Goal: Contribute content: Add original content to the website for others to see

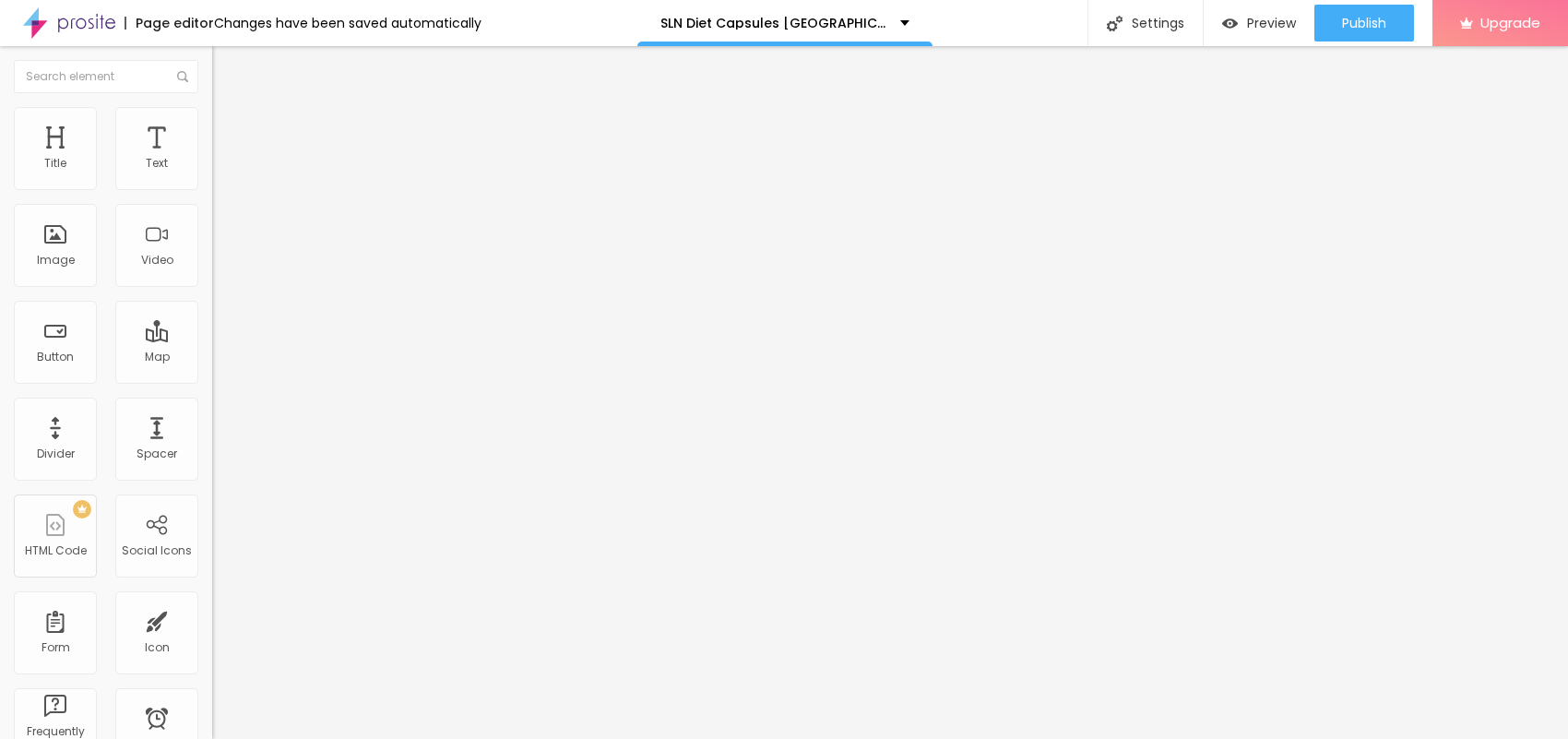
click at [212, 159] on span "Add image" at bounding box center [250, 151] width 76 height 16
click at [229, 127] on span "Style" at bounding box center [242, 120] width 27 height 16
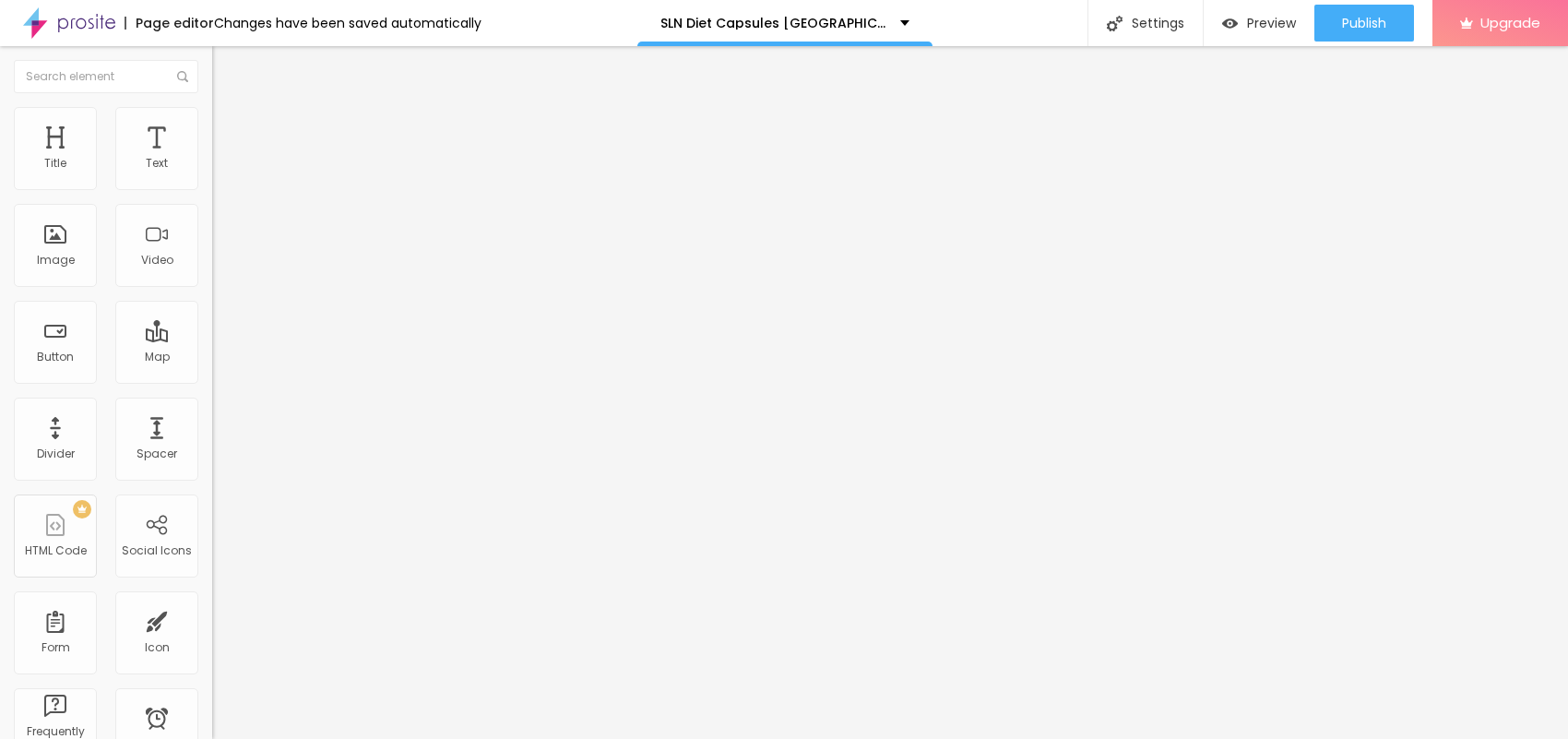
type input "95"
type input "90"
type input "85"
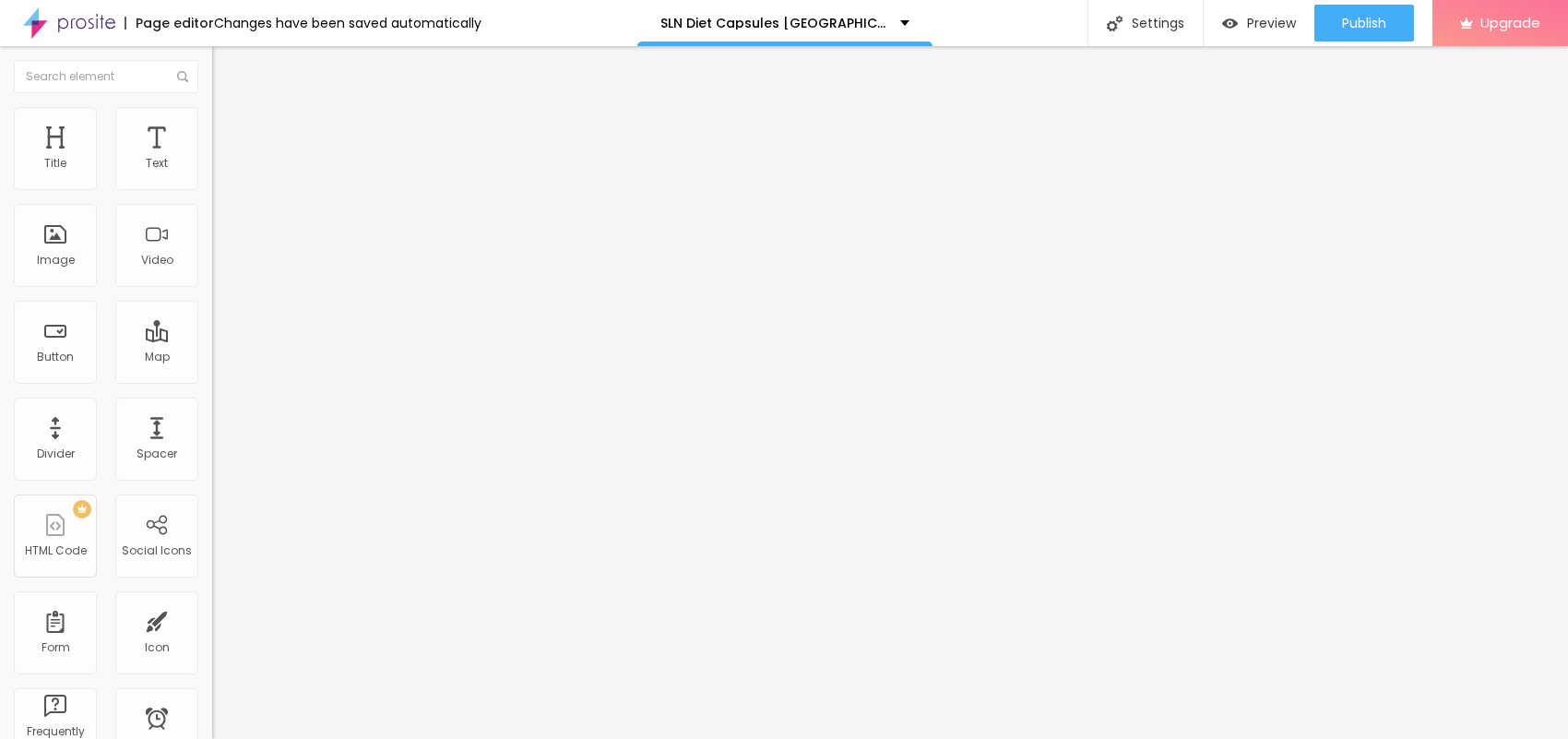
type input "85"
type input "80"
type input "75"
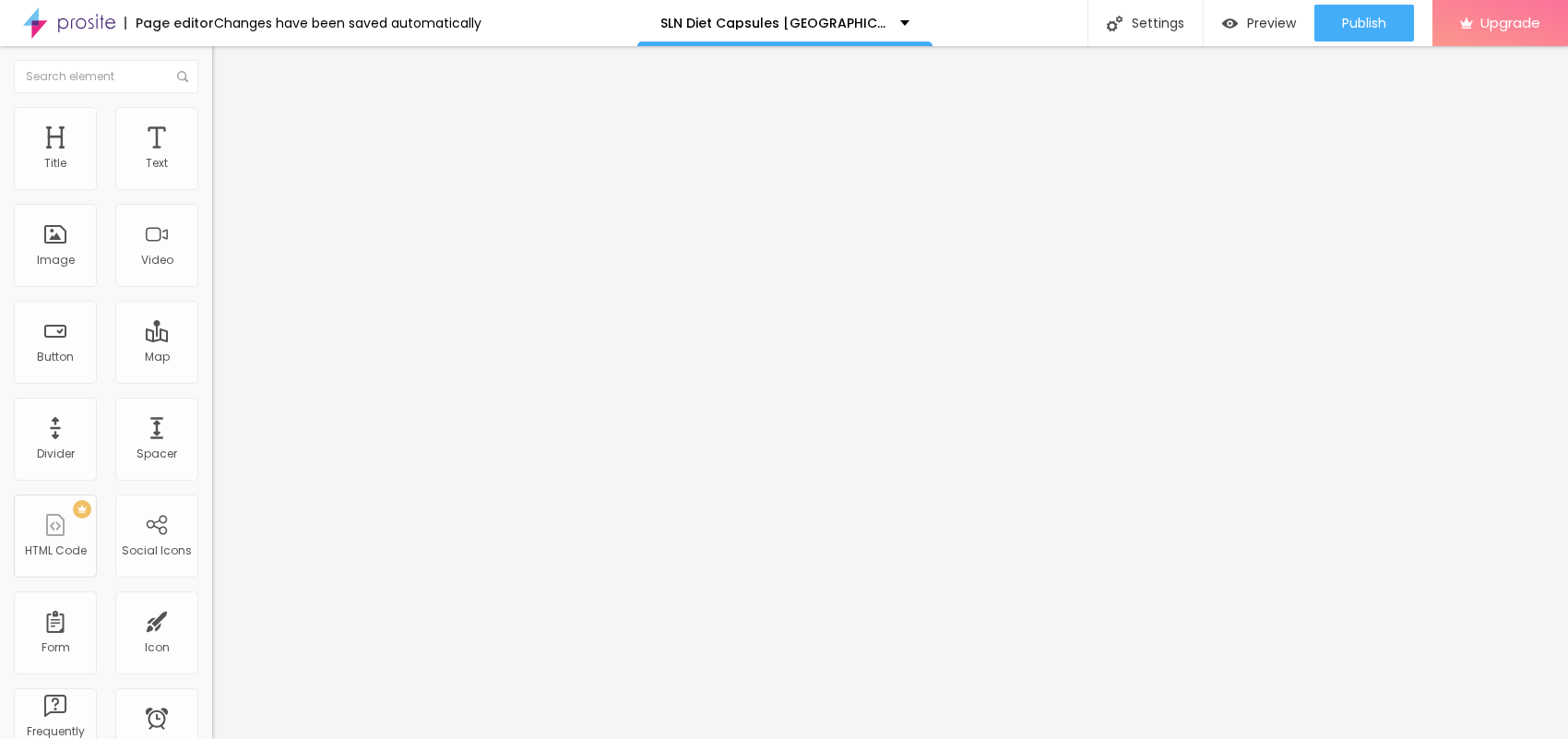
type input "70"
type input "65"
type input "60"
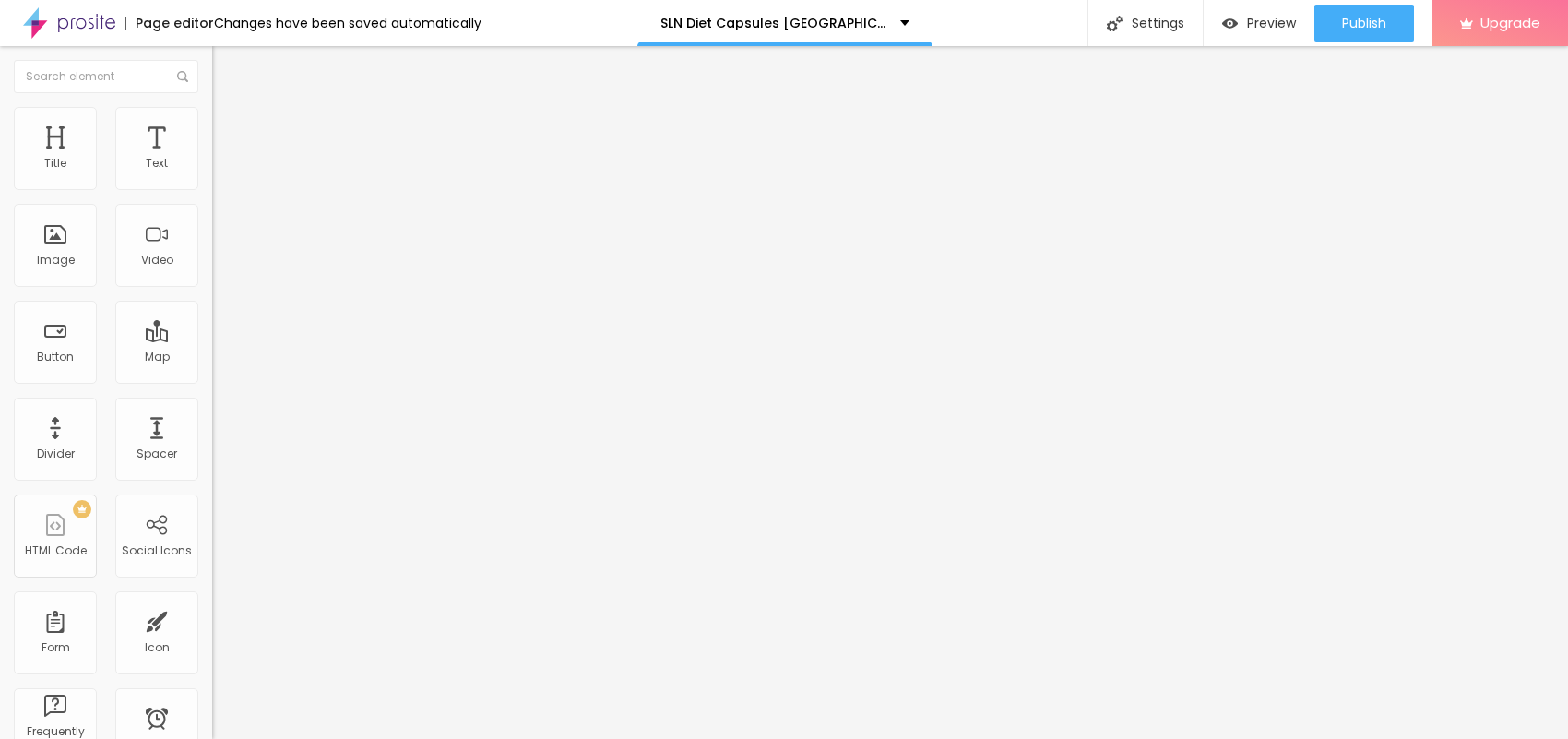
type input "60"
type input "55"
type input "50"
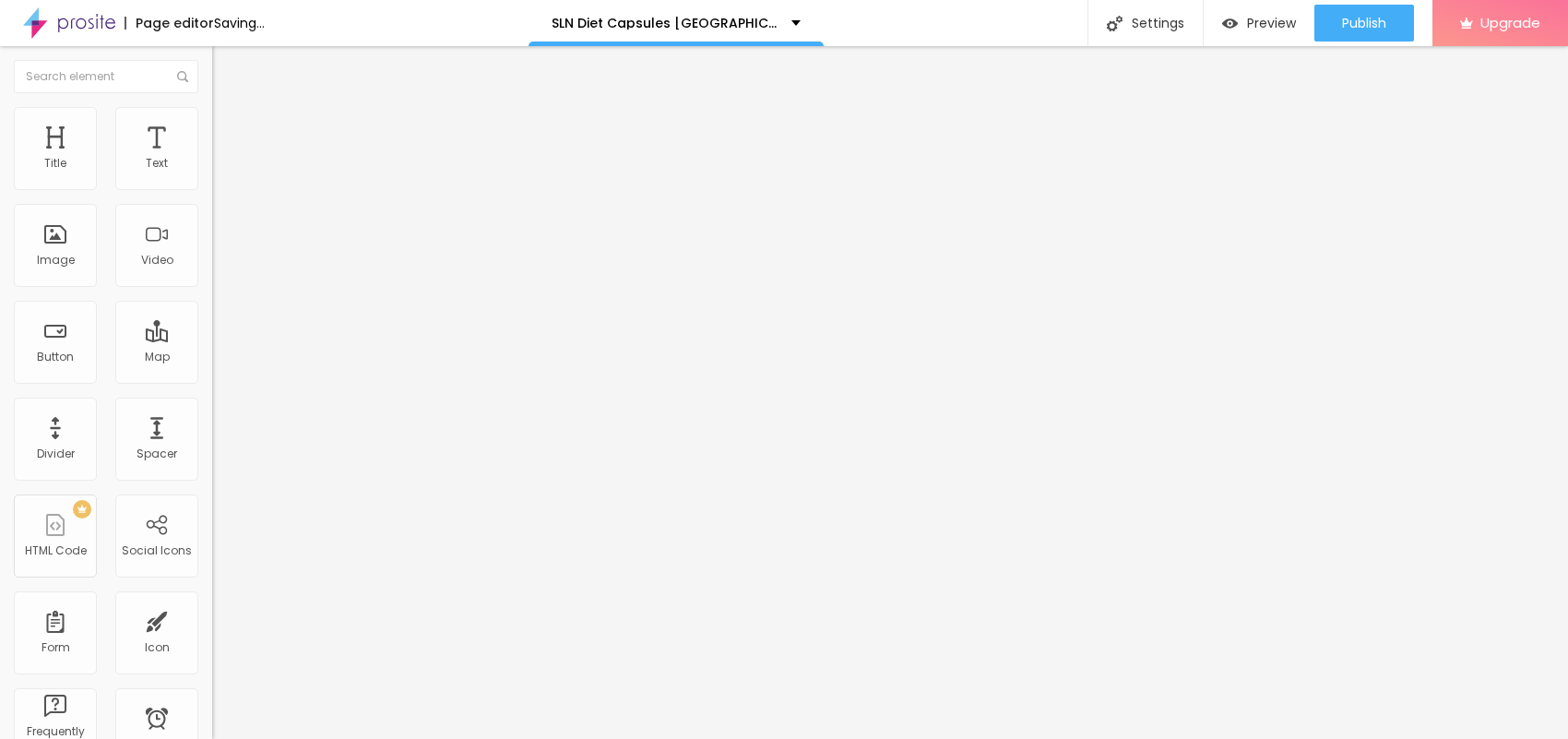
type input "45"
drag, startPoint x: 191, startPoint y: 197, endPoint x: 90, endPoint y: 192, distance: 101.1
type input "45"
click at [212, 189] on input "range" at bounding box center [271, 182] width 119 height 15
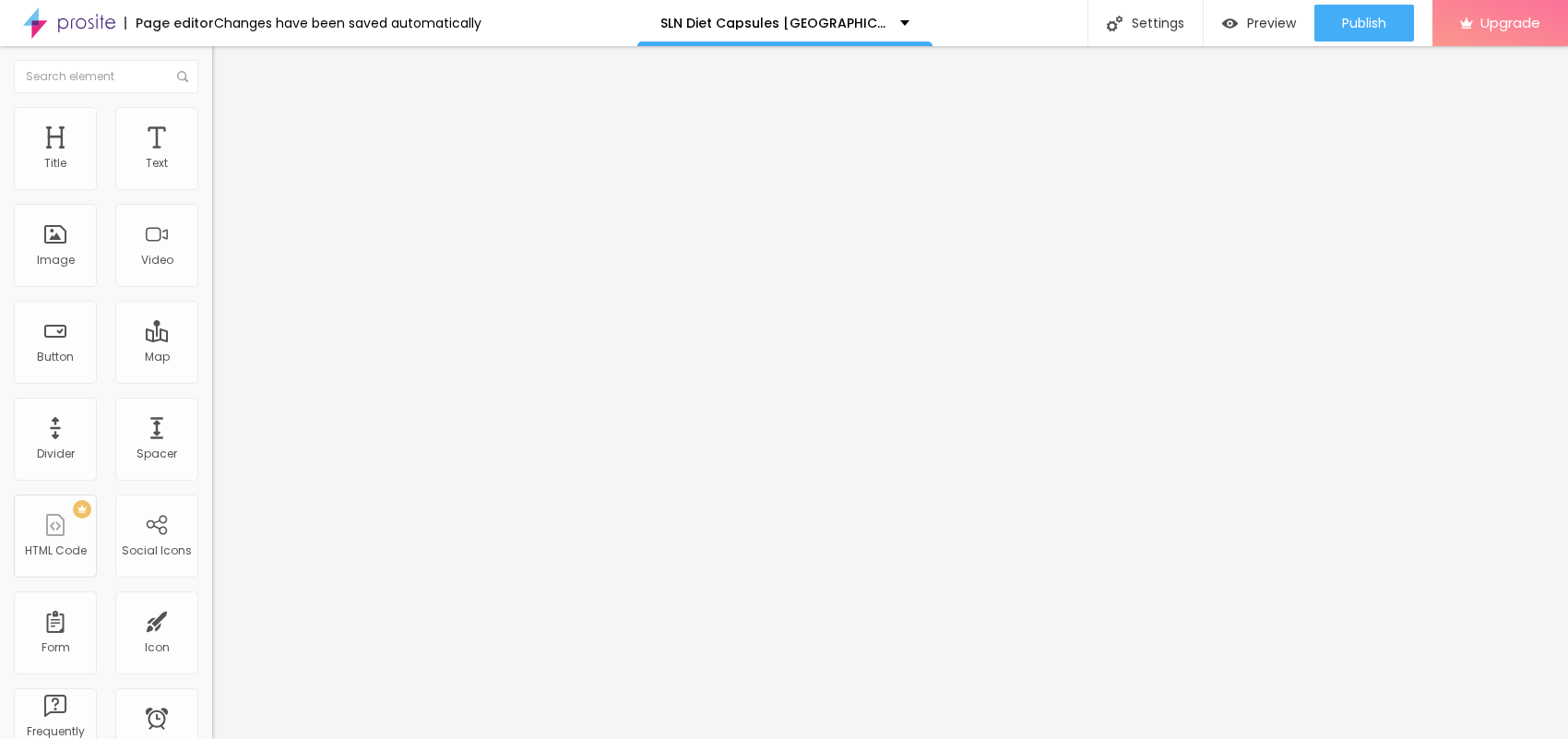
click at [212, 174] on input "Click me" at bounding box center [323, 164] width 222 height 18
paste input "😍👇JETZT EINKAUFEN😍👇"
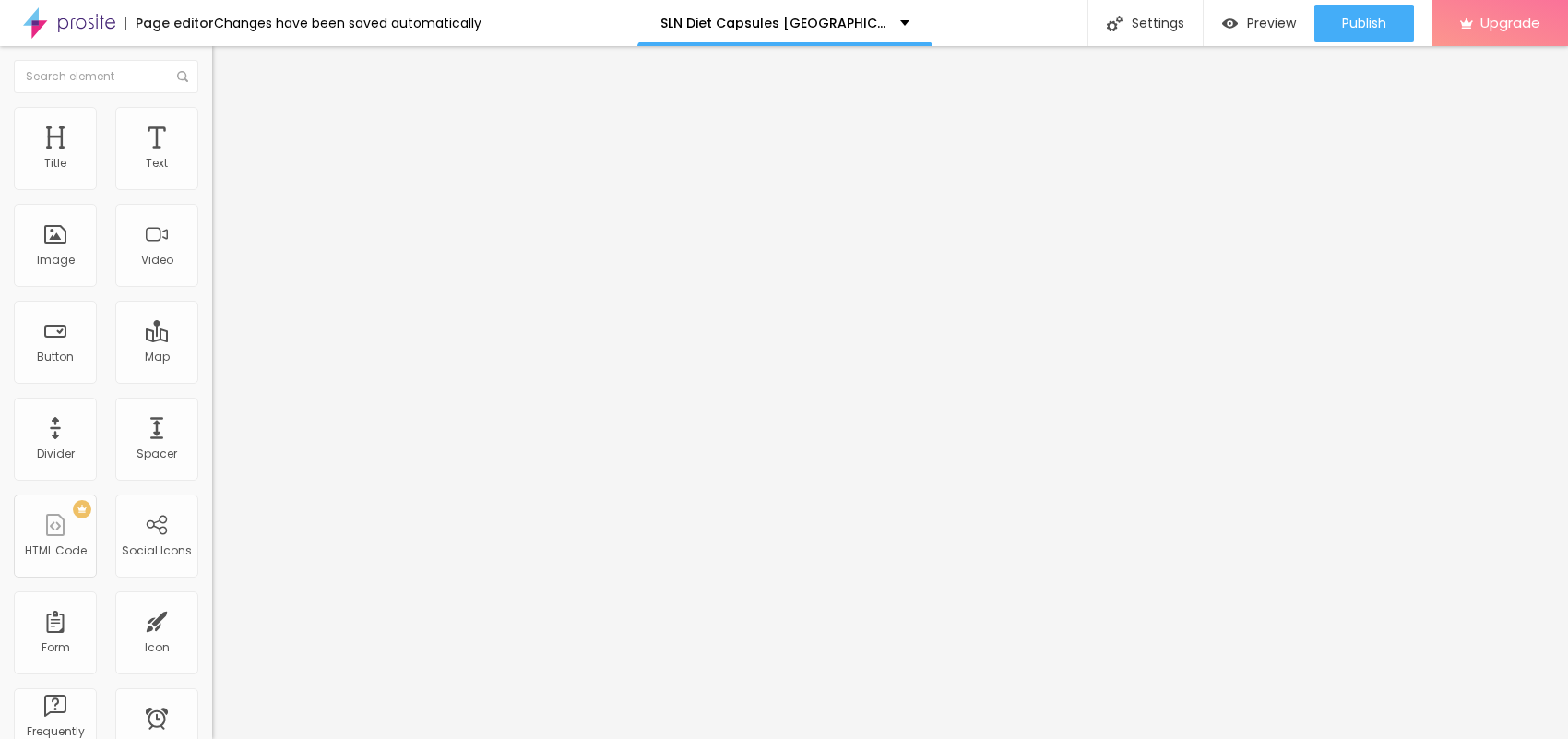
type input "😍👇JETZT EINKAUFEN😍👇"
drag, startPoint x: 123, startPoint y: 379, endPoint x: 0, endPoint y: 354, distance: 125.5
click at [212, 354] on div "Text 😍👇JETZT EINKAUFEN😍👇 Align Size Default Small Default Big Link URL https://…" at bounding box center [318, 278] width 212 height 269
paste input "[DOMAIN_NAME][URL]"
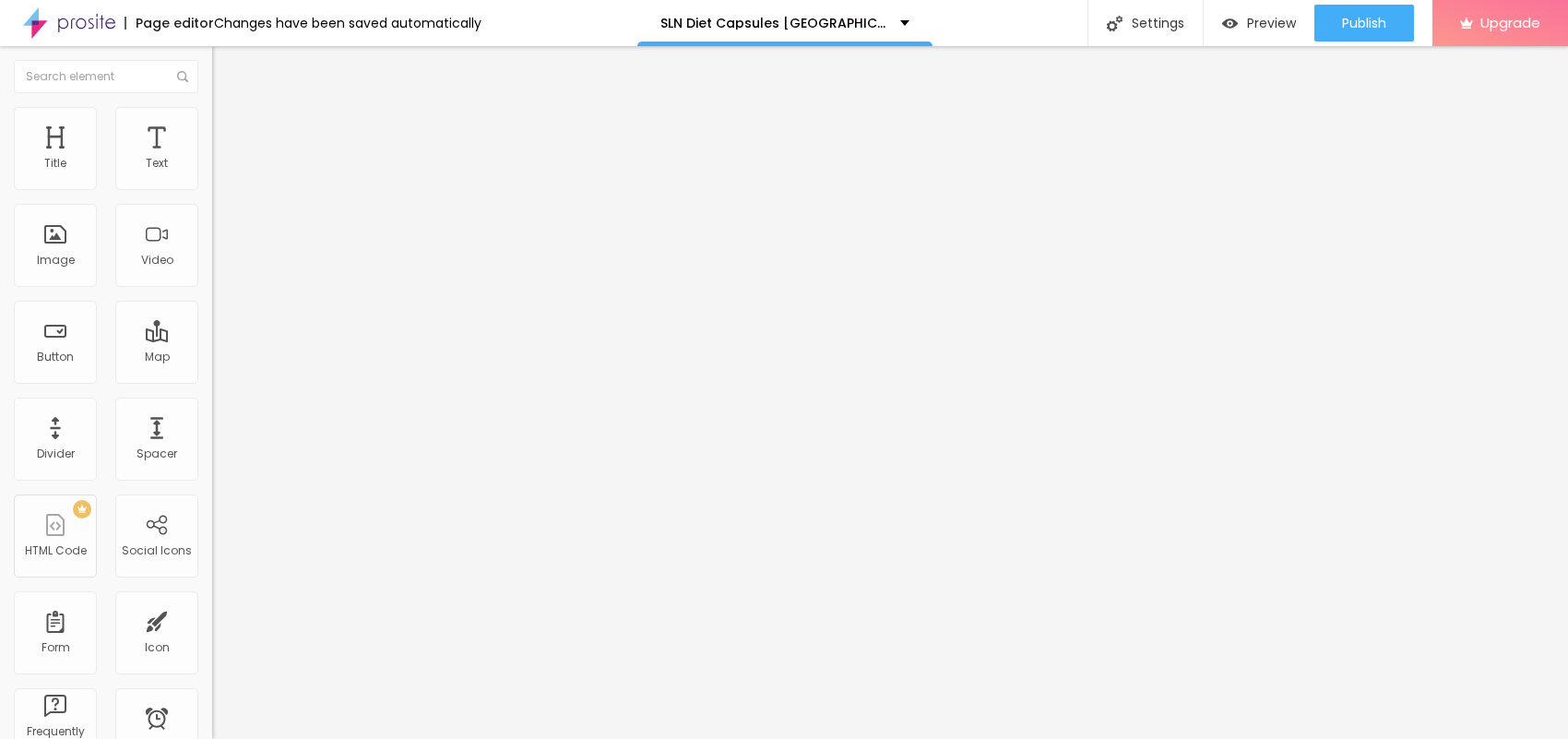
type input "[URL][DOMAIN_NAME]"
click at [220, 172] on icon "button" at bounding box center [222, 170] width 4 height 4
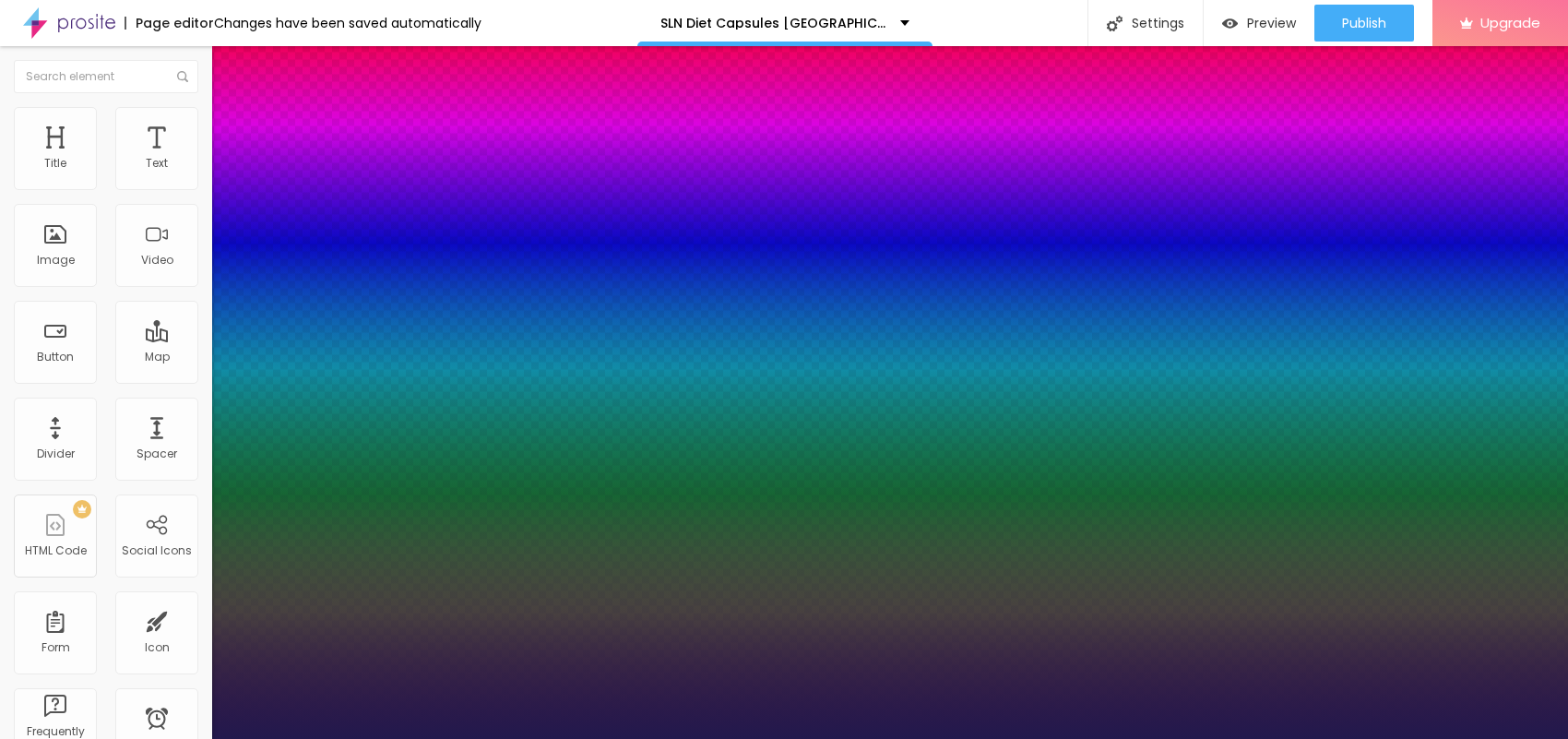
type input "21"
type input "1"
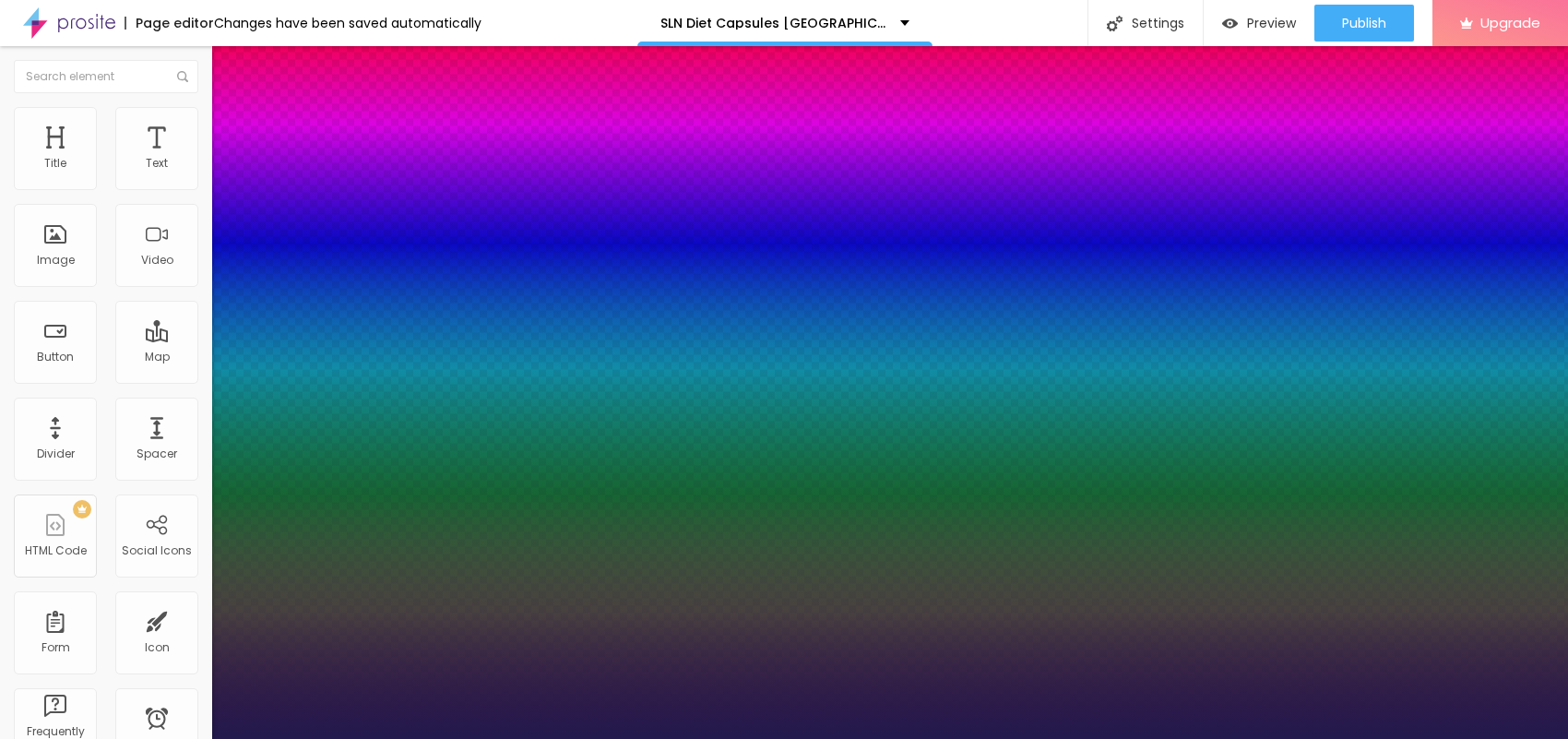
type input "25"
type input "1"
type input "25"
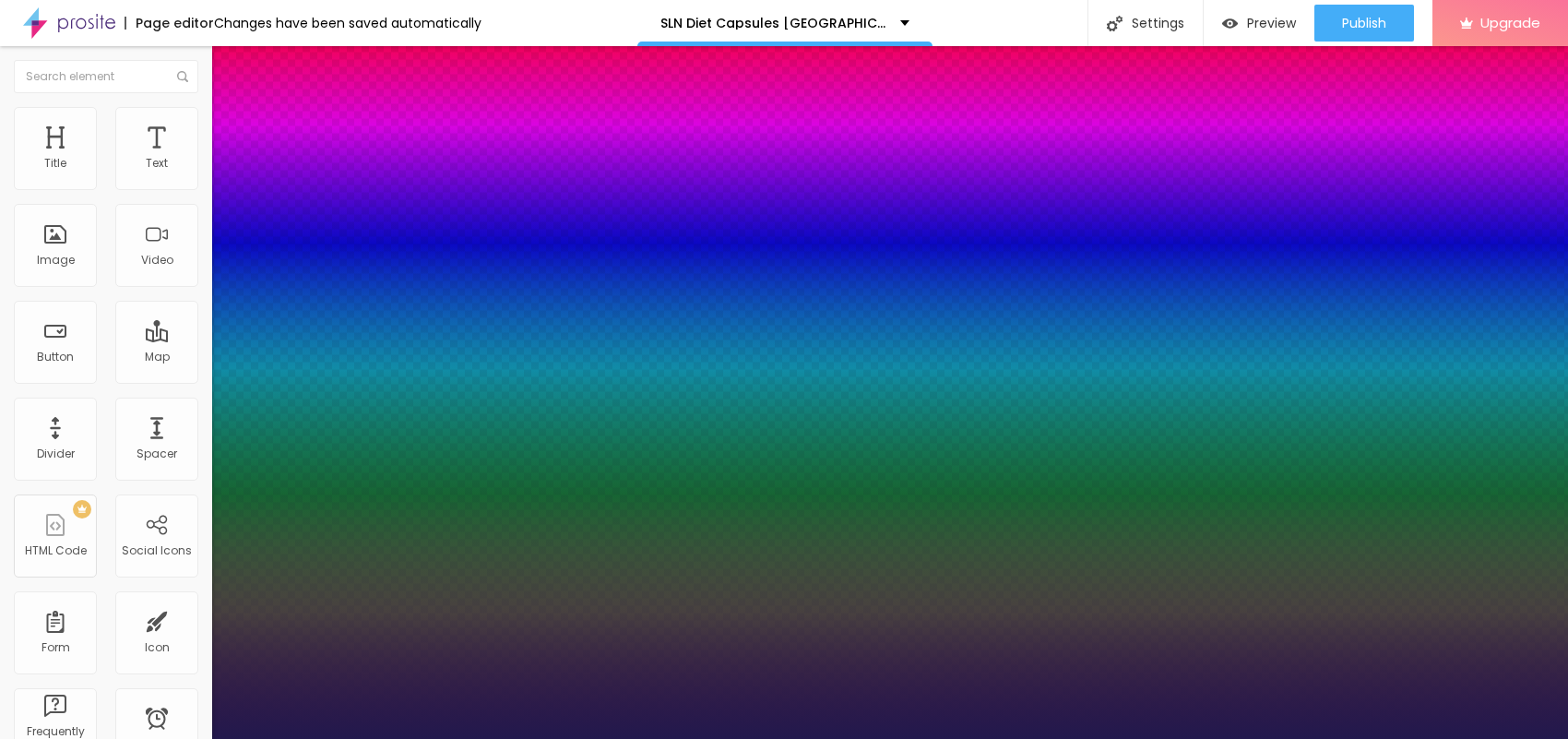
type input "1"
type input "24"
type input "1"
type input "21"
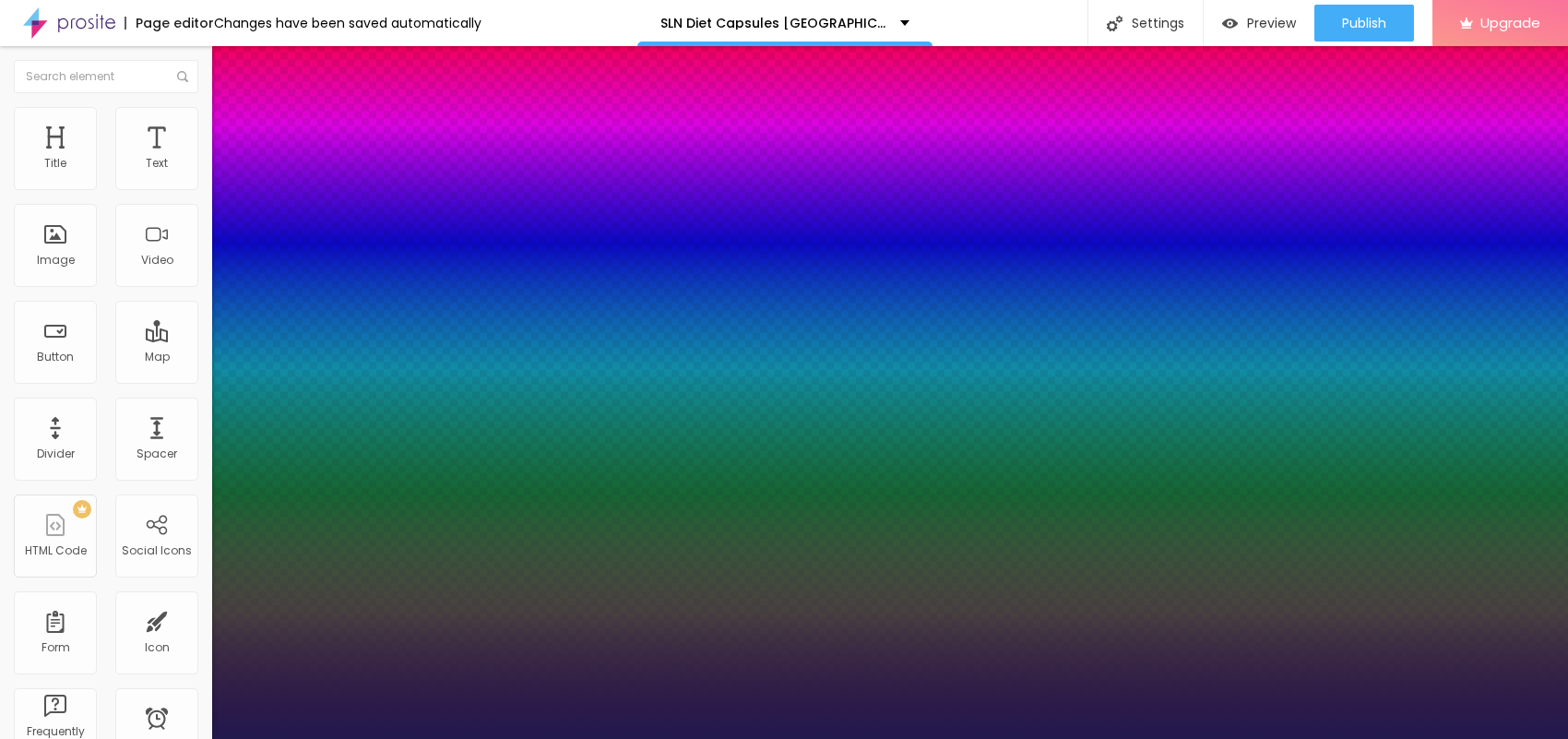
type input "21"
type input "1"
type input "20"
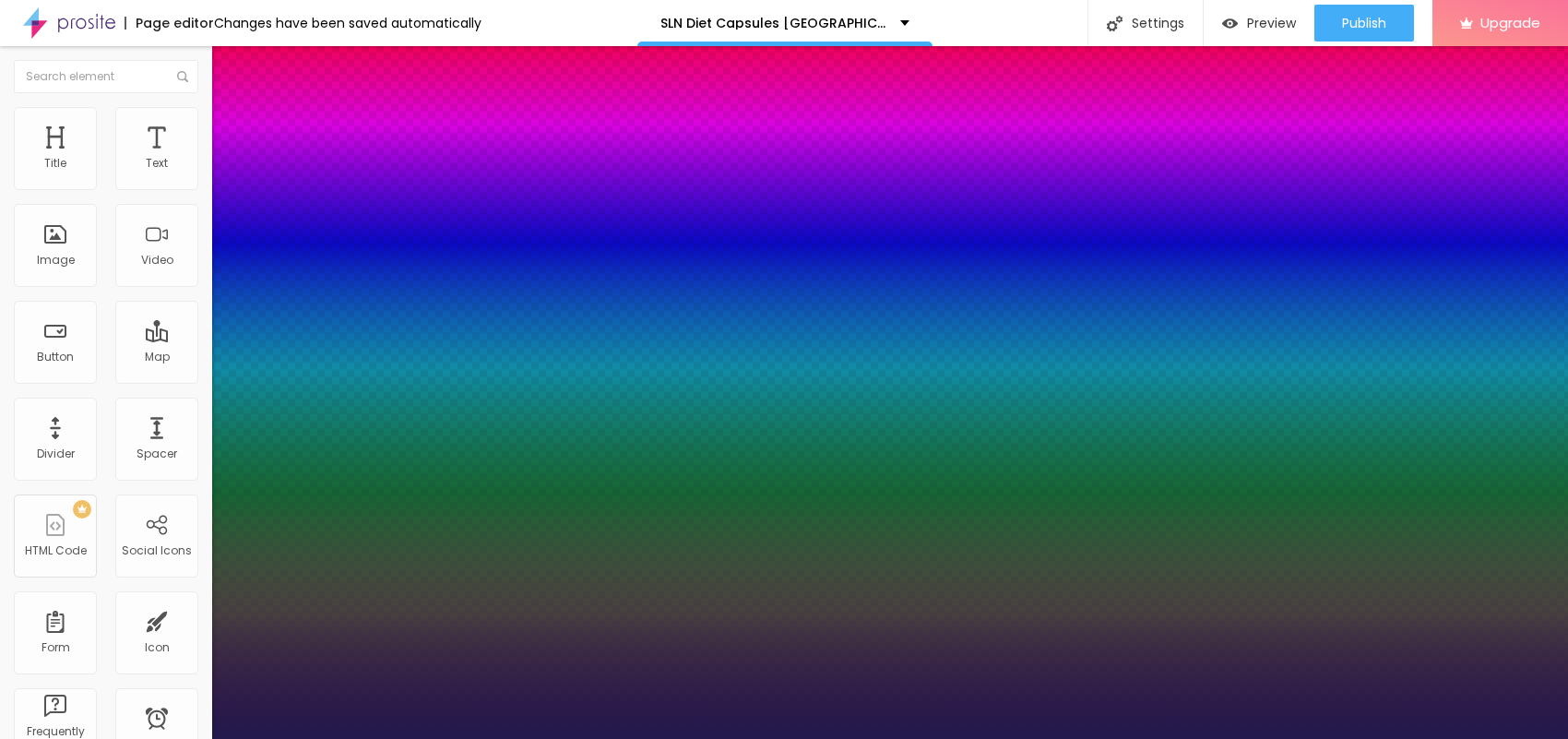
type input "1"
type input "19"
type input "1"
type input "20"
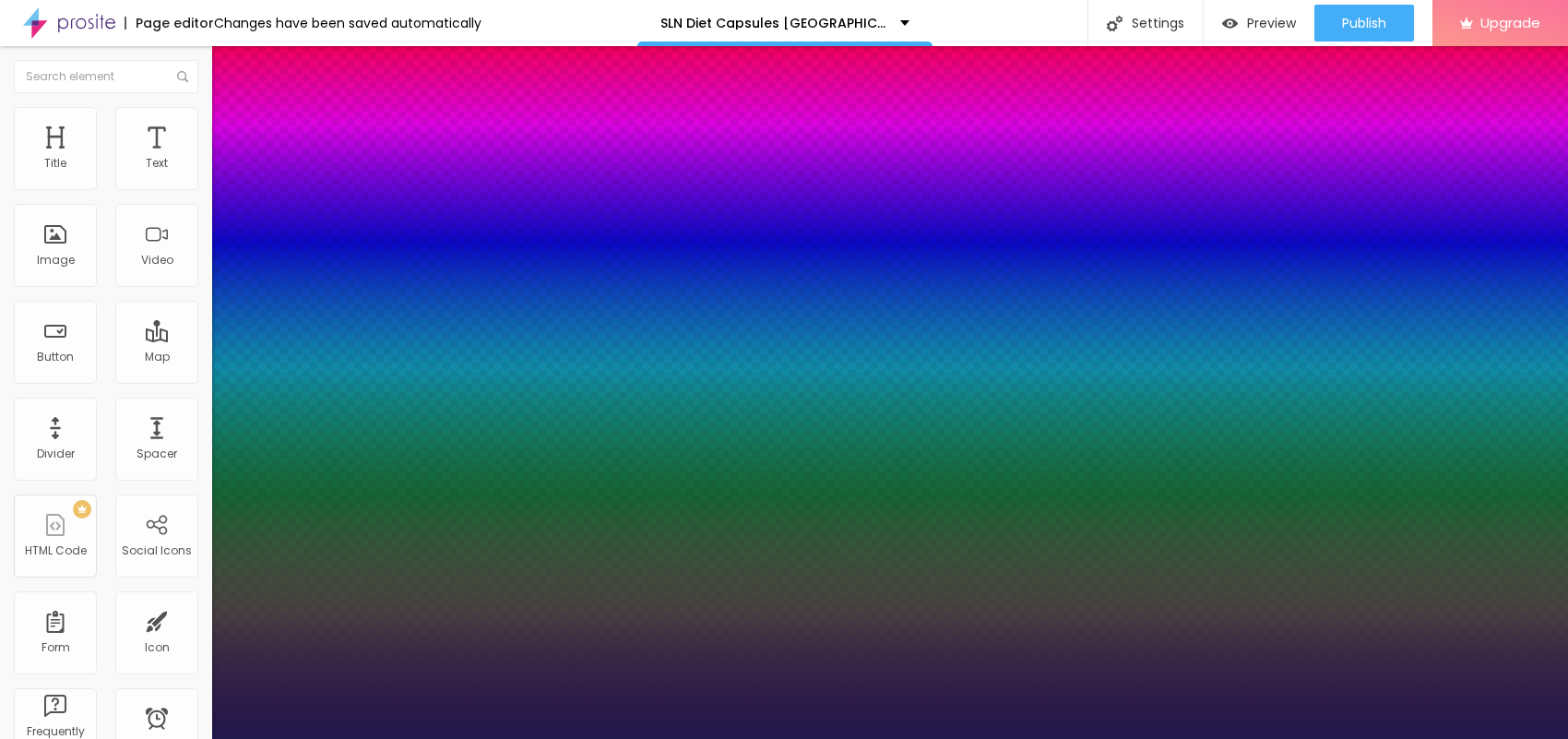
type input "20"
type input "1"
type input "23"
type input "1"
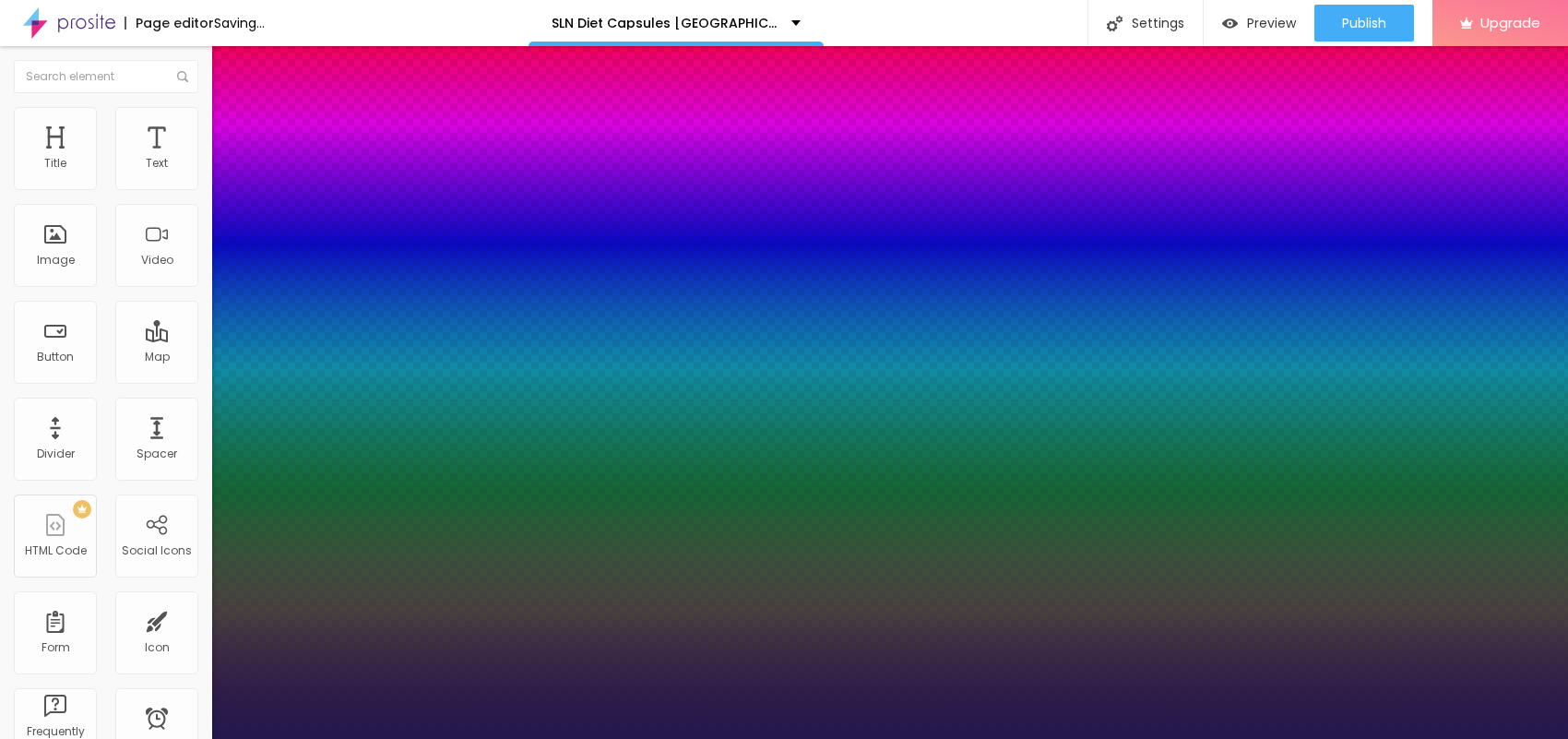
type input "21"
type input "1"
type input "23"
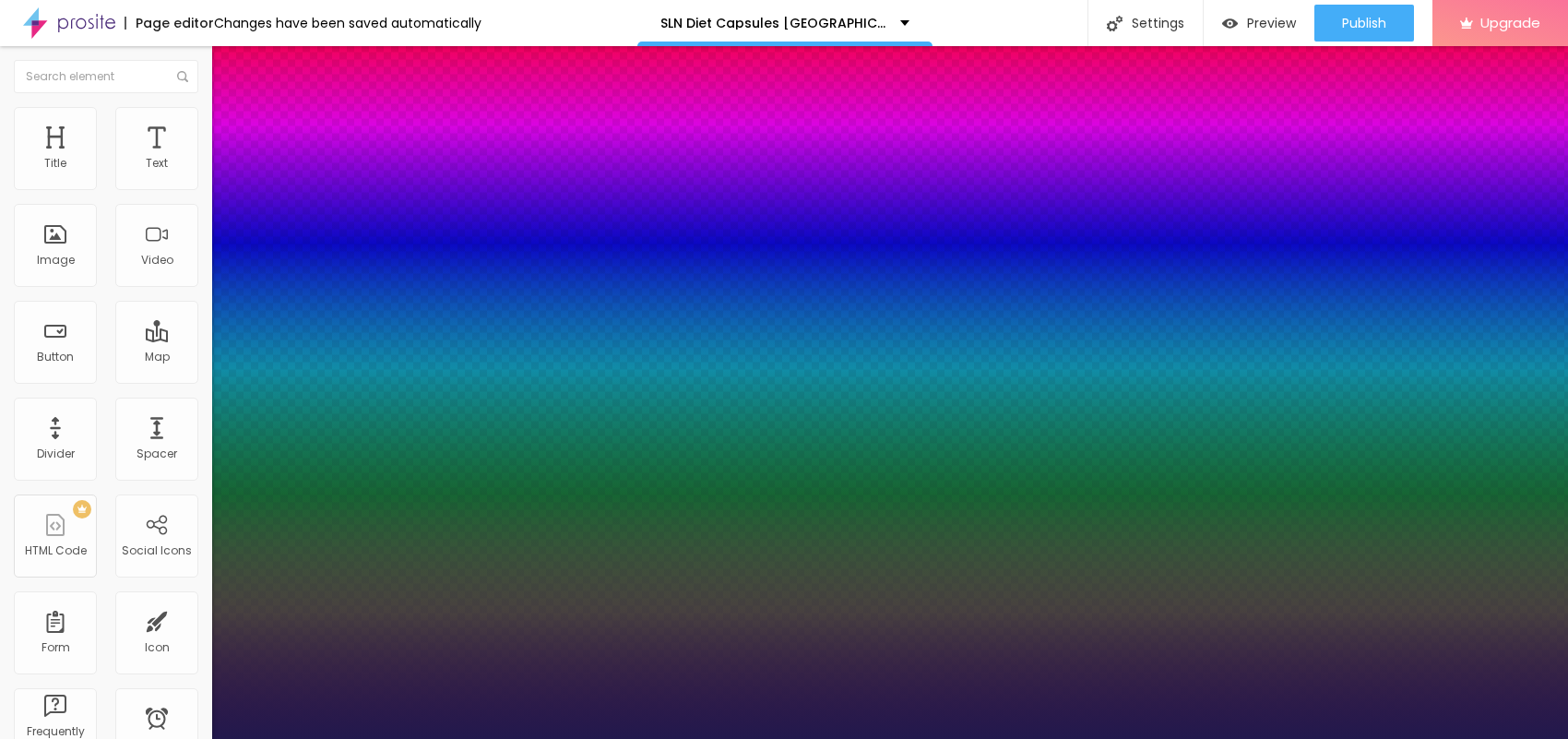
type input "23"
type input "1"
type input "21"
type input "1"
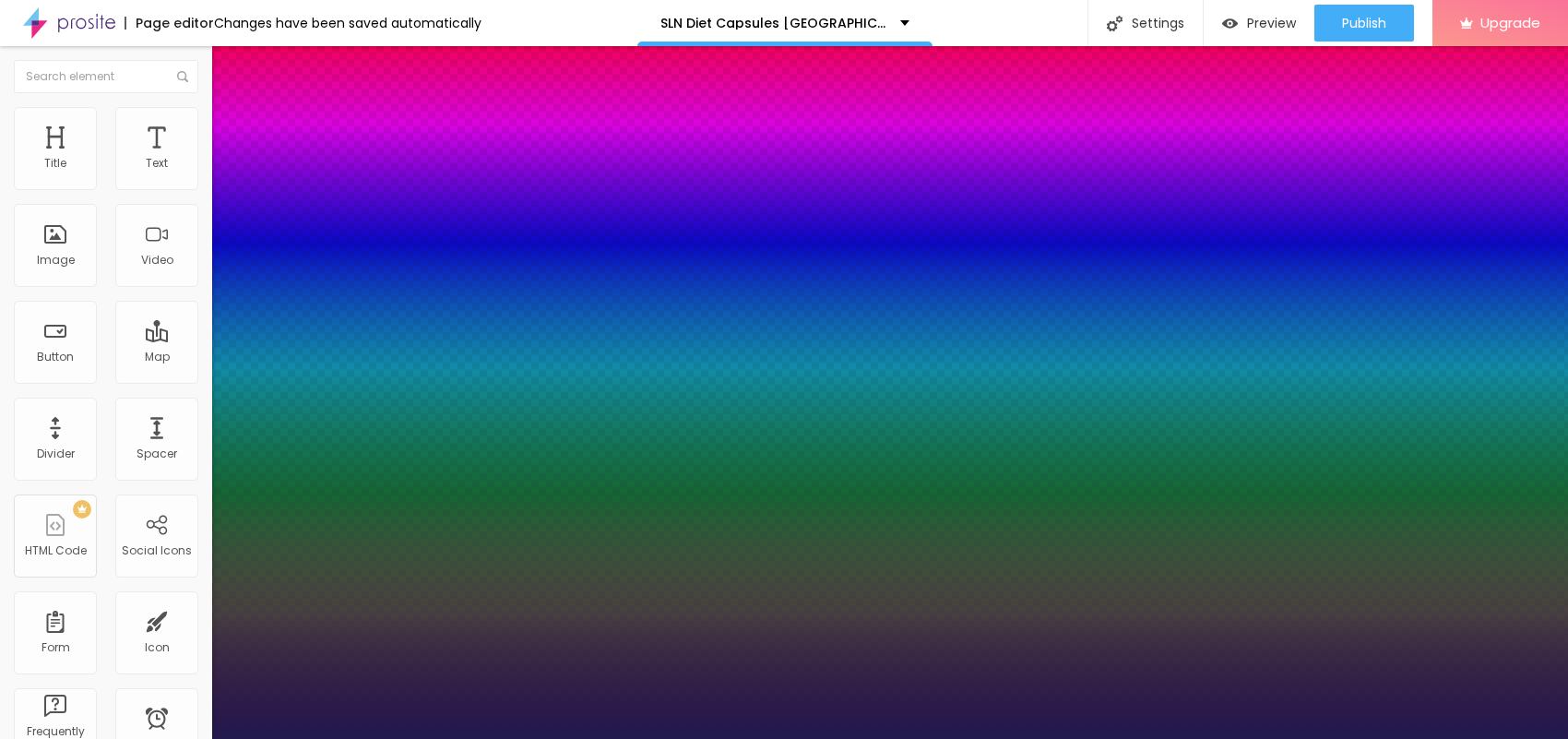
type input "21"
type input "1"
click at [740, 738] on div at bounding box center [784, 739] width 1568 height 0
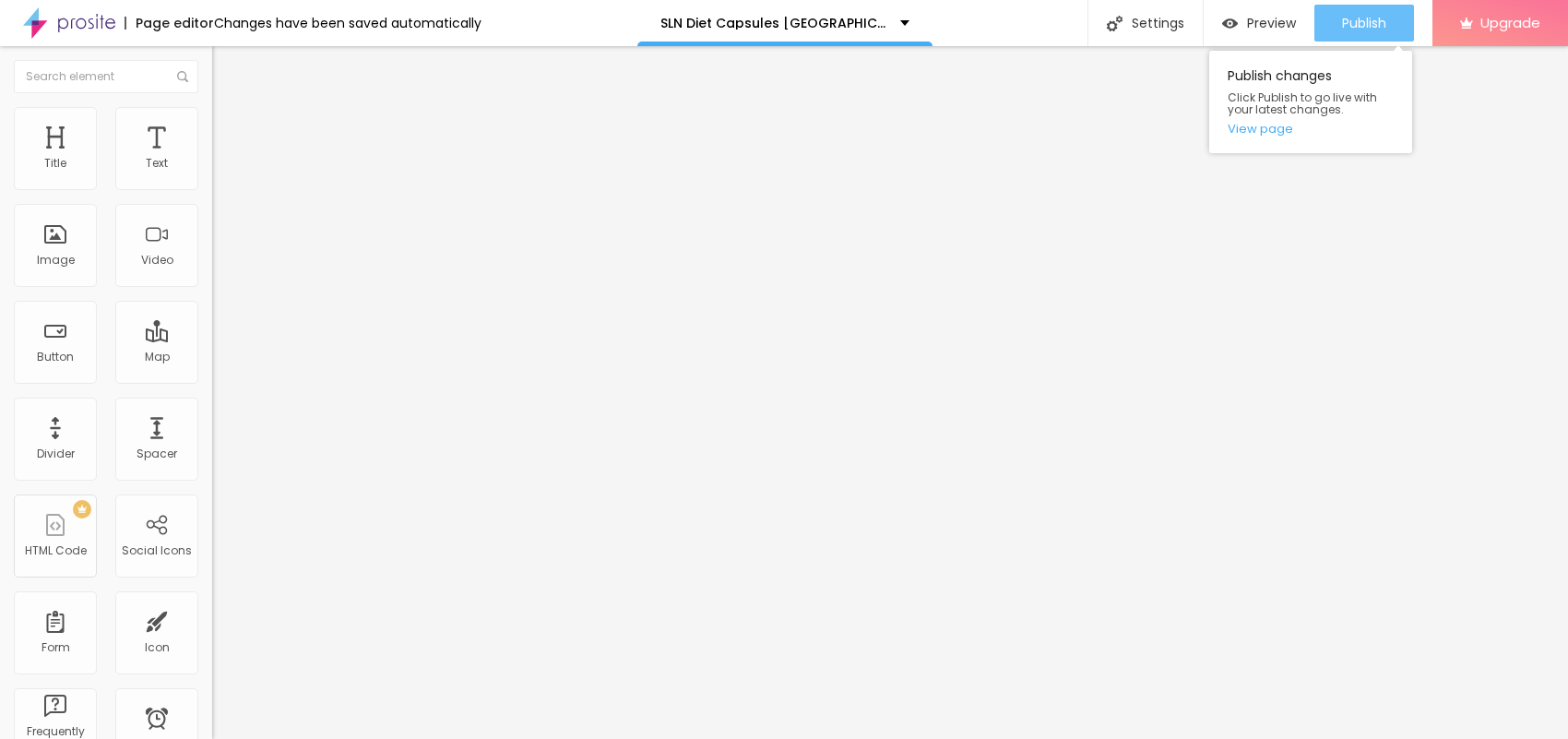
click at [1384, 26] on span "Publish" at bounding box center [1364, 23] width 44 height 15
click at [1263, 132] on link "View page" at bounding box center [1310, 129] width 166 height 12
